Goal: Navigation & Orientation: Go to known website

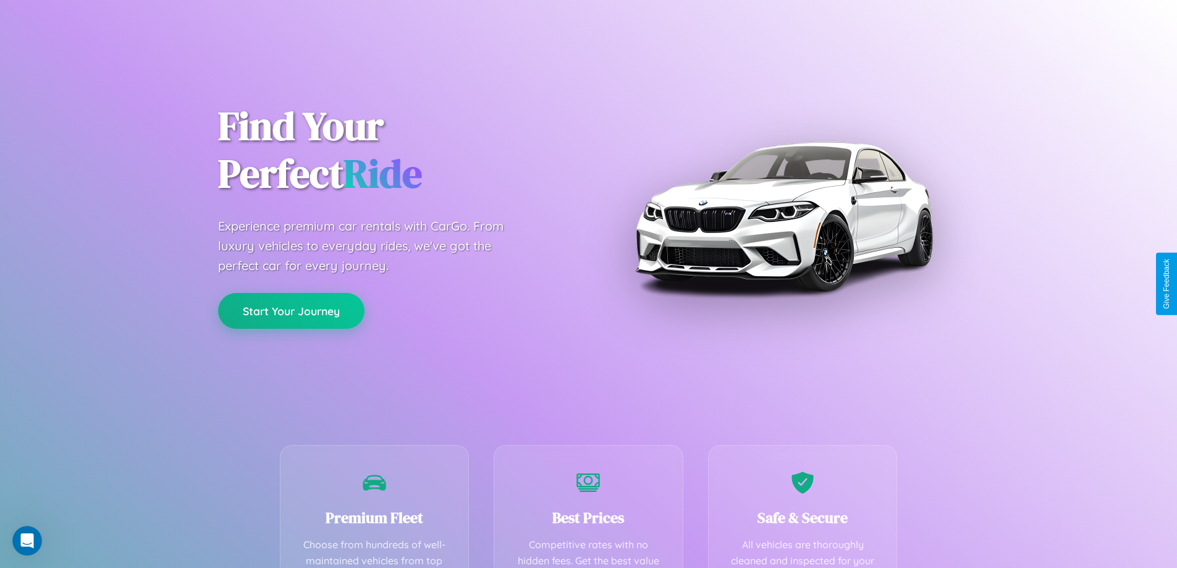
click at [291, 311] on button "Start Your Journey" at bounding box center [291, 311] width 146 height 36
click at [291, 310] on button "Start Your Journey" at bounding box center [291, 311] width 146 height 36
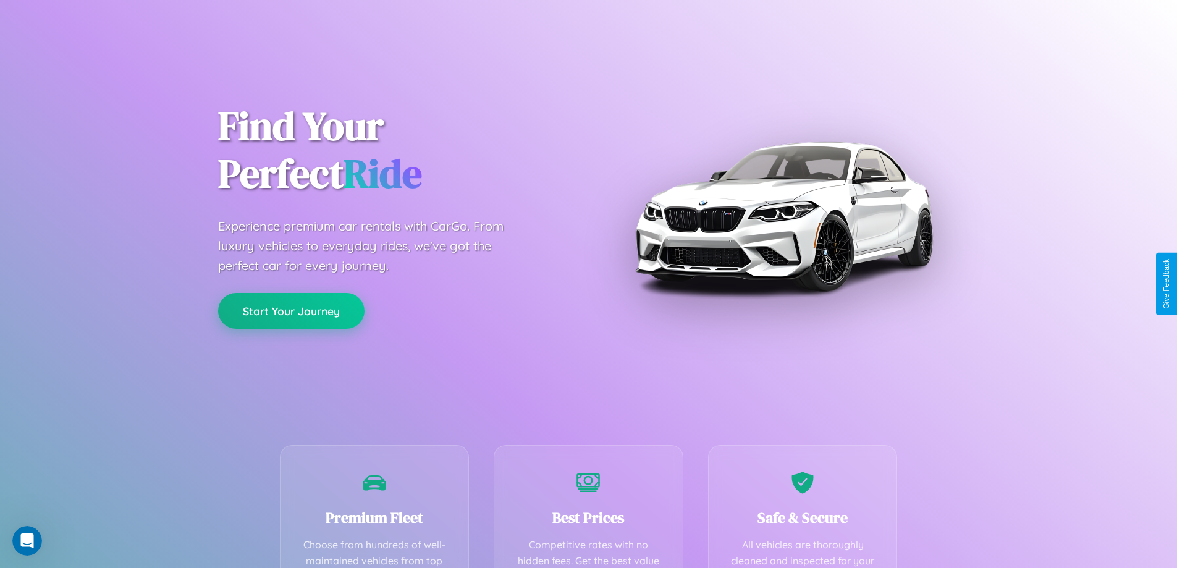
click at [291, 310] on button "Start Your Journey" at bounding box center [291, 311] width 146 height 36
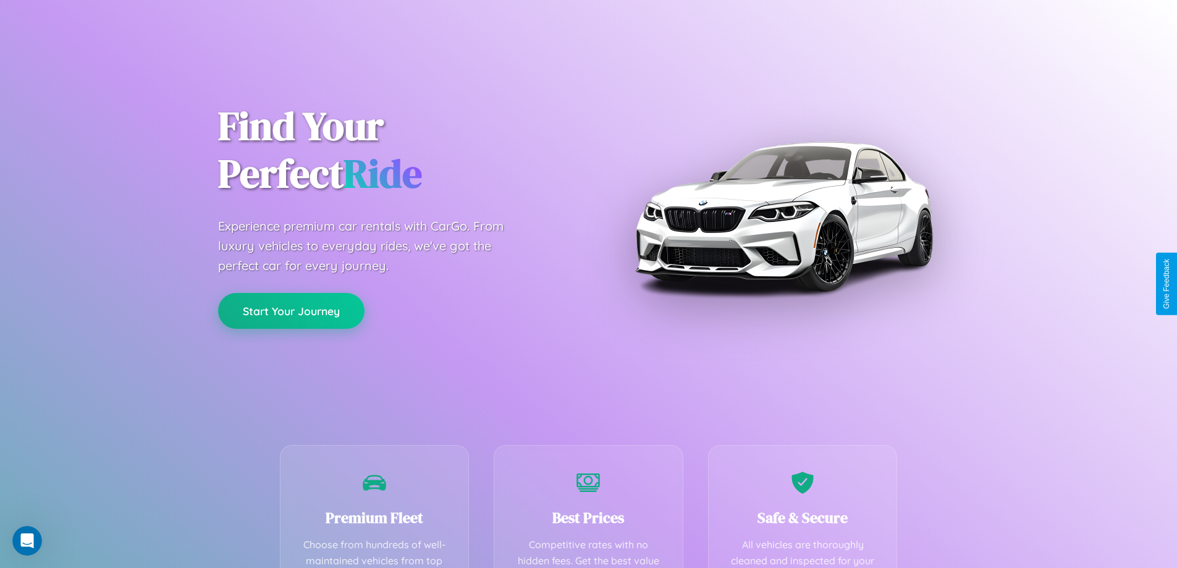
click at [291, 310] on button "Start Your Journey" at bounding box center [291, 311] width 146 height 36
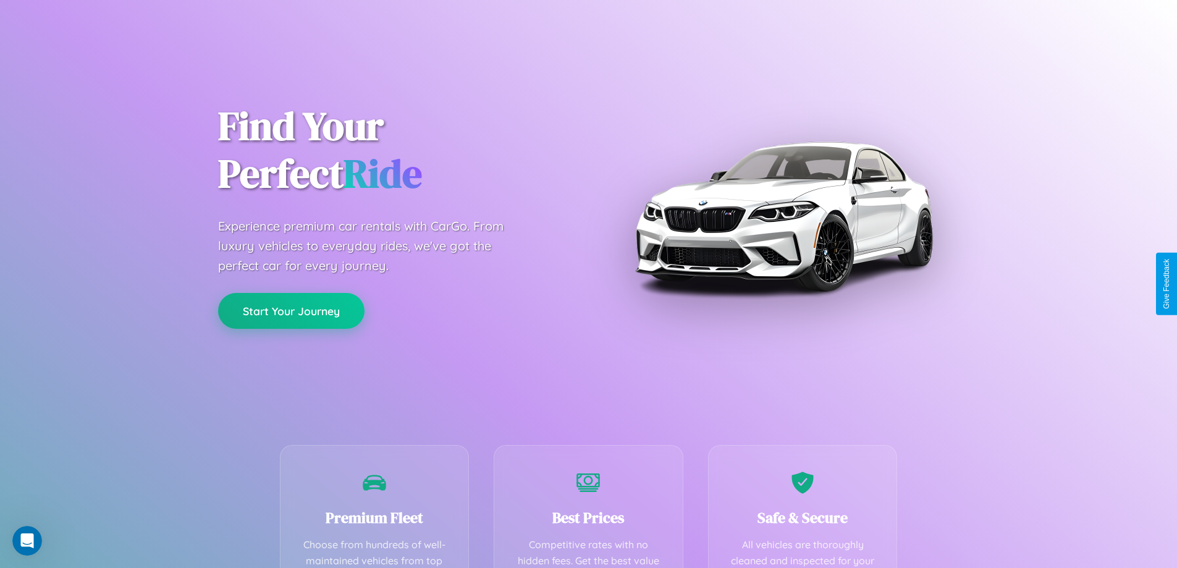
click at [291, 310] on button "Start Your Journey" at bounding box center [291, 311] width 146 height 36
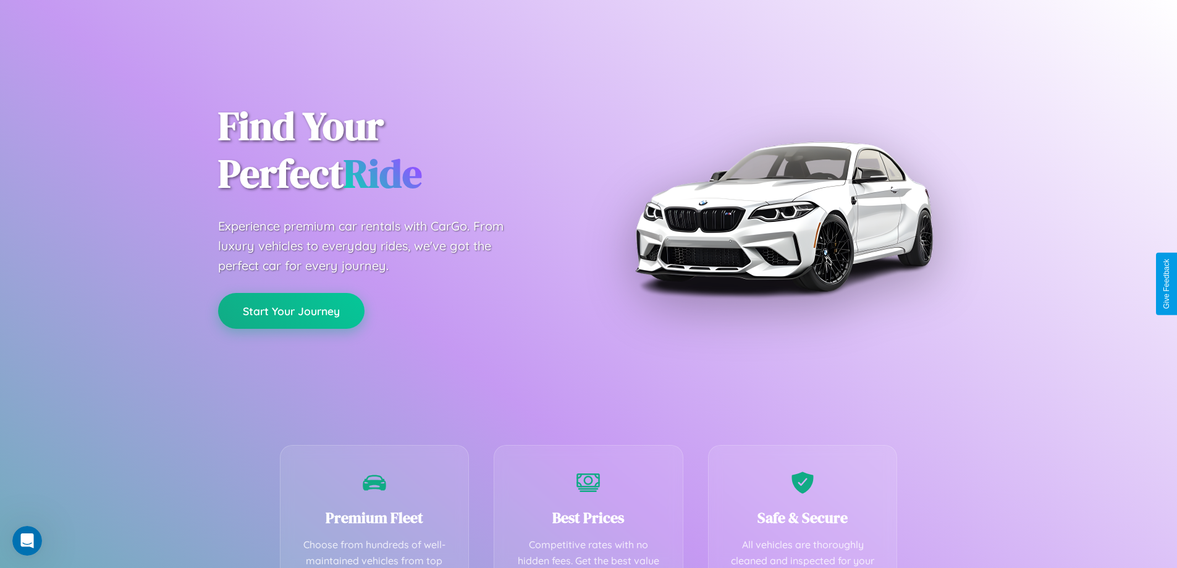
click at [291, 310] on button "Start Your Journey" at bounding box center [291, 311] width 146 height 36
